Goal: Task Accomplishment & Management: Use online tool/utility

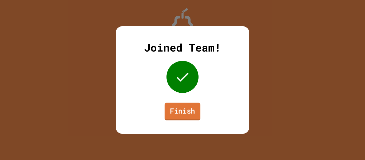
click at [195, 113] on link "Finish" at bounding box center [183, 112] width 36 height 18
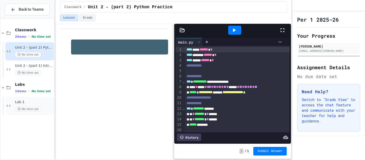
click at [25, 101] on span "Lab 1" at bounding box center [34, 102] width 38 height 5
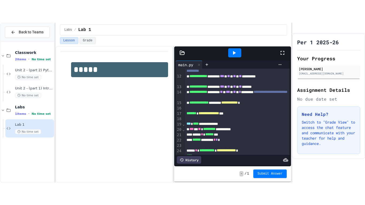
scroll to position [81, 0]
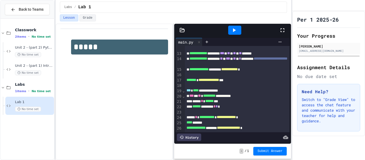
click at [282, 32] on icon at bounding box center [282, 30] width 6 height 6
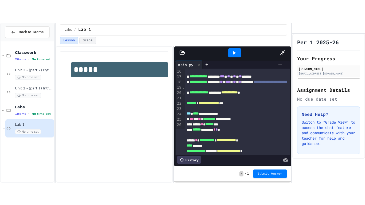
scroll to position [0, 0]
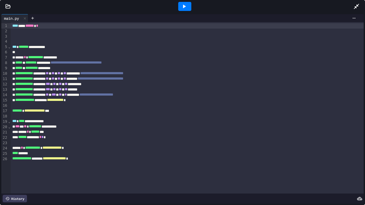
click at [179, 7] on div at bounding box center [184, 6] width 13 height 9
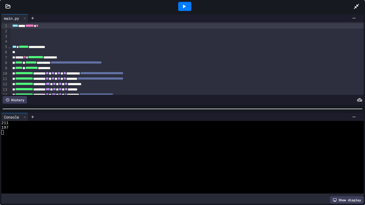
click at [9, 11] on div at bounding box center [182, 6] width 365 height 13
click at [7, 8] on icon at bounding box center [8, 6] width 5 height 4
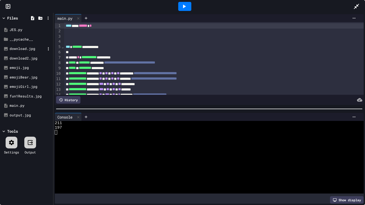
click at [18, 48] on div "download.jpg" at bounding box center [28, 48] width 36 height 5
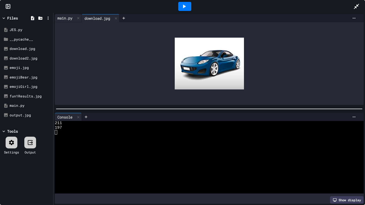
click at [61, 19] on div "main.py" at bounding box center [65, 18] width 20 height 6
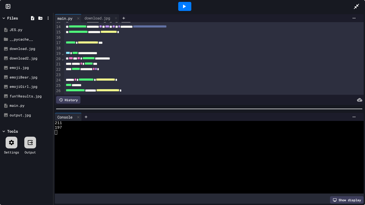
scroll to position [68, 0]
click at [137, 52] on div "**********" at bounding box center [214, 53] width 300 height 5
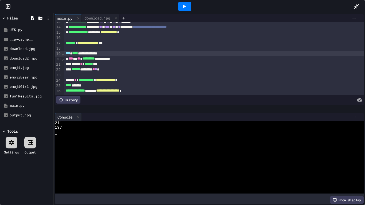
scroll to position [68, 0]
click at [30, 97] on div "fun1Results.jpg" at bounding box center [28, 96] width 36 height 5
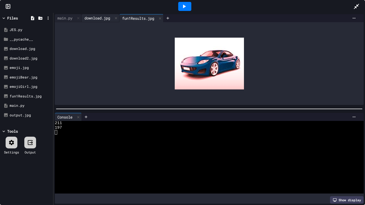
click at [96, 17] on div "download.jpg" at bounding box center [97, 18] width 31 height 6
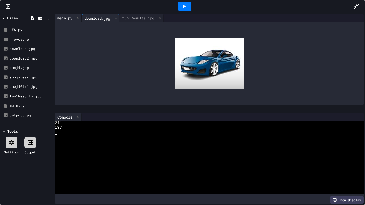
click at [70, 18] on div "main.py" at bounding box center [65, 18] width 20 height 6
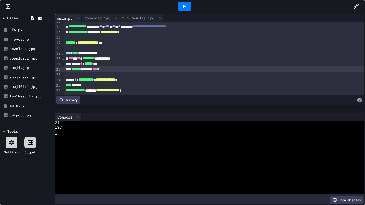
click at [97, 69] on span "*" at bounding box center [96, 69] width 2 height 4
click at [138, 17] on div "fun1Results.jpg" at bounding box center [137, 18] width 37 height 6
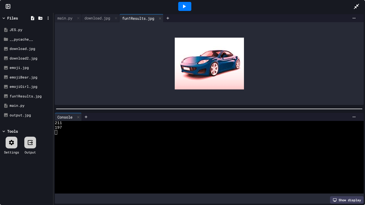
click at [179, 8] on div at bounding box center [184, 6] width 13 height 9
click at [180, 8] on div at bounding box center [184, 6] width 13 height 9
click at [71, 18] on div "main.py" at bounding box center [65, 18] width 20 height 6
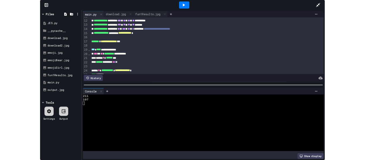
scroll to position [61, 0]
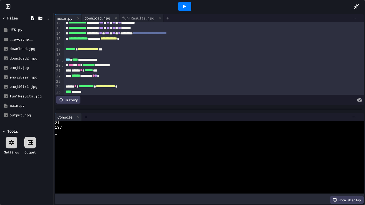
click at [106, 16] on div "download.jpg" at bounding box center [97, 18] width 31 height 6
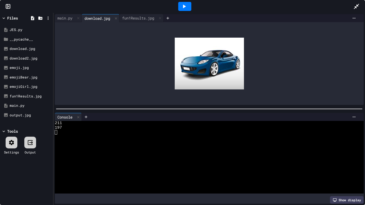
click at [187, 8] on icon at bounding box center [184, 6] width 6 height 6
click at [144, 19] on div "fun1Results.jpg" at bounding box center [137, 18] width 37 height 6
